Goal: Task Accomplishment & Management: Manage account settings

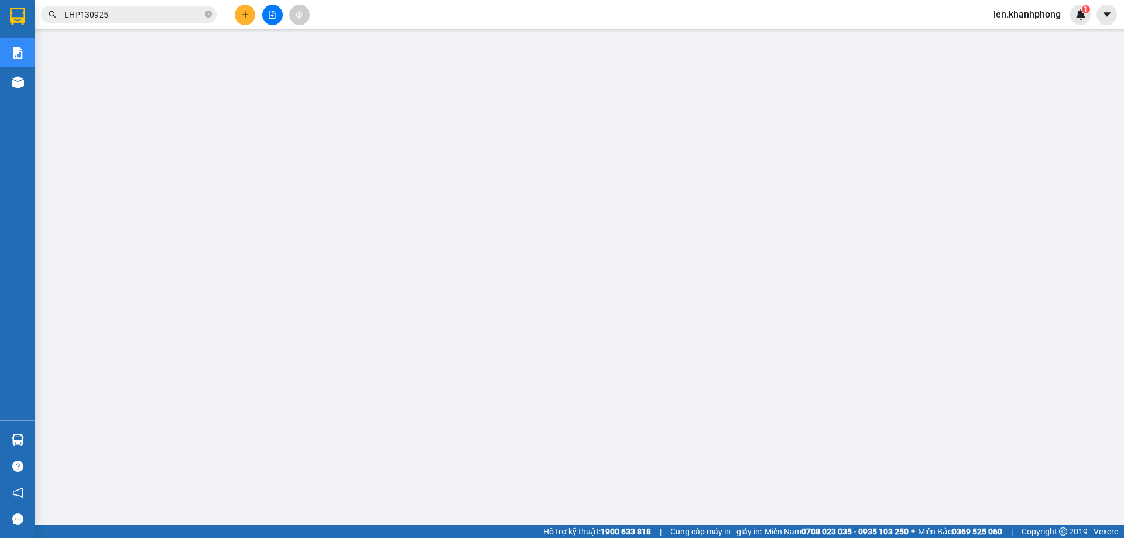
click at [1041, 15] on span "len.khanhphong" at bounding box center [1027, 14] width 86 height 15
click at [1027, 35] on span "Đăng xuất" at bounding box center [1032, 36] width 62 height 13
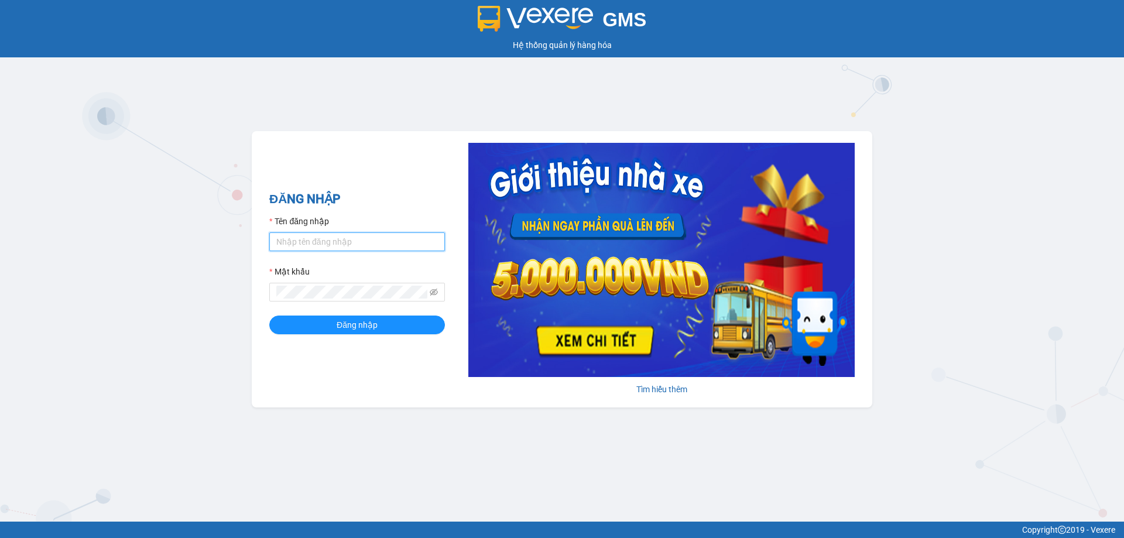
click at [337, 246] on input "Tên đăng nhập" at bounding box center [357, 241] width 176 height 19
type input "dung.khanhphong"
click at [269, 316] on button "Đăng nhập" at bounding box center [357, 325] width 176 height 19
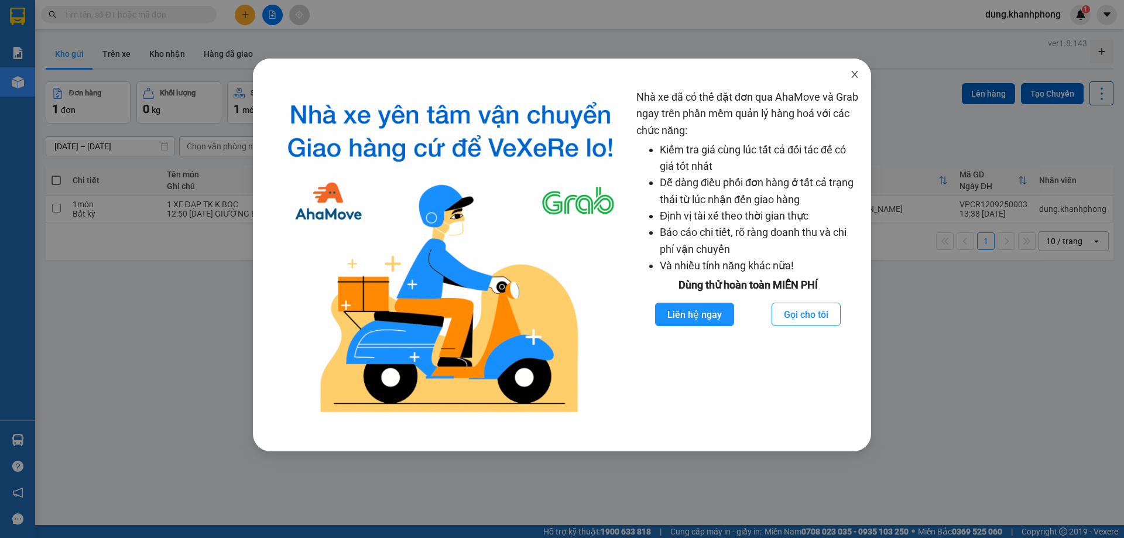
click at [853, 76] on icon "close" at bounding box center [854, 74] width 9 height 9
